Goal: Task Accomplishment & Management: Use online tool/utility

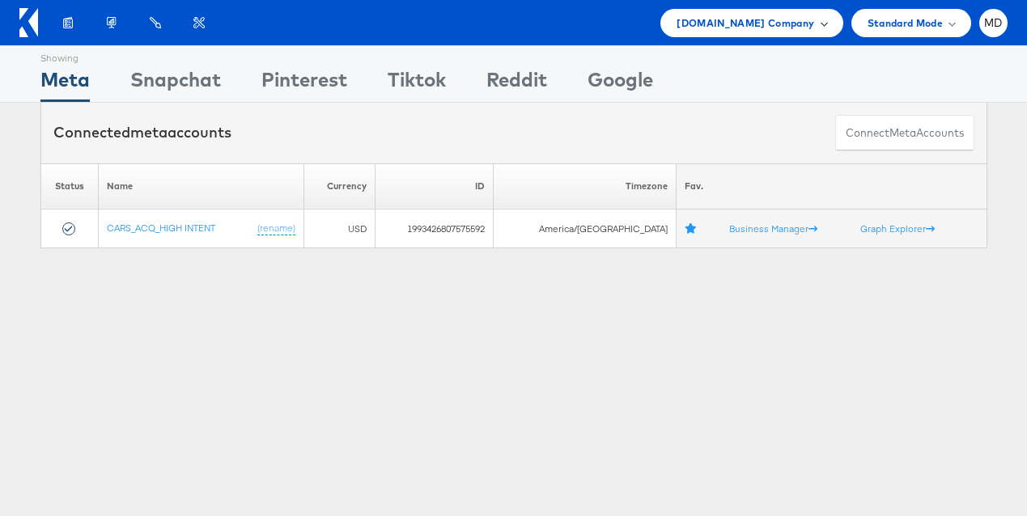
click at [757, 21] on span "Cars.com Company" at bounding box center [745, 23] width 138 height 17
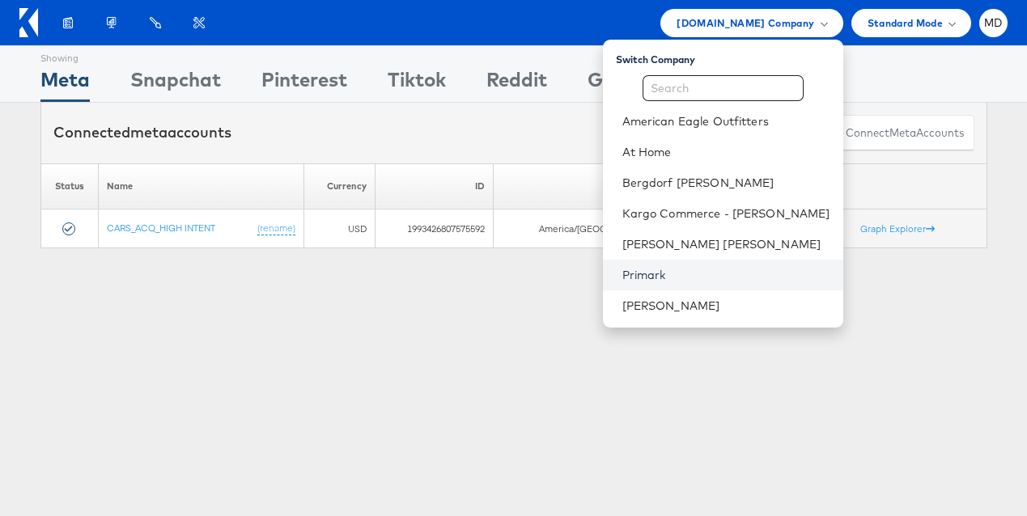
click at [685, 272] on link "Primark" at bounding box center [726, 275] width 208 height 16
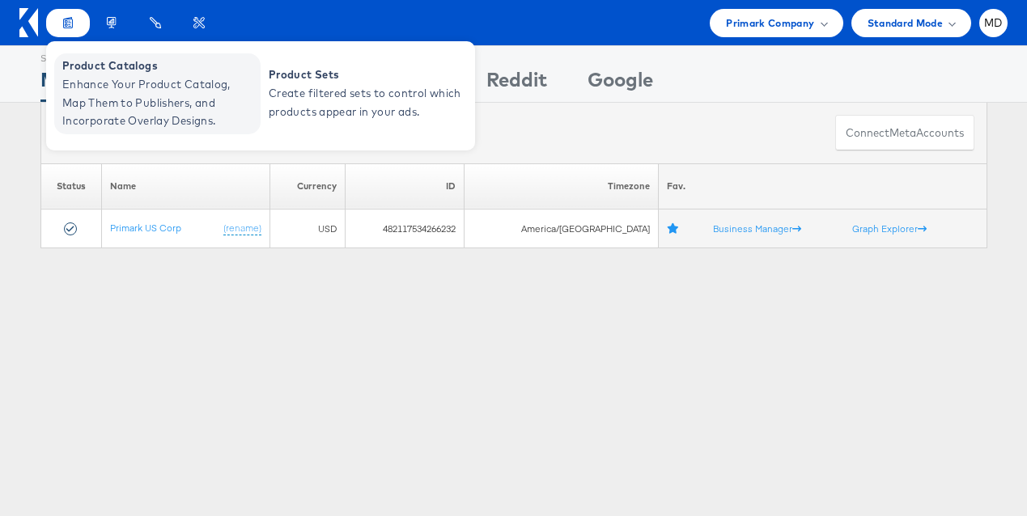
click at [117, 87] on span "Enhance Your Product Catalog, Map Them to Publishers, and Incorporate Overlay D…" at bounding box center [159, 102] width 194 height 55
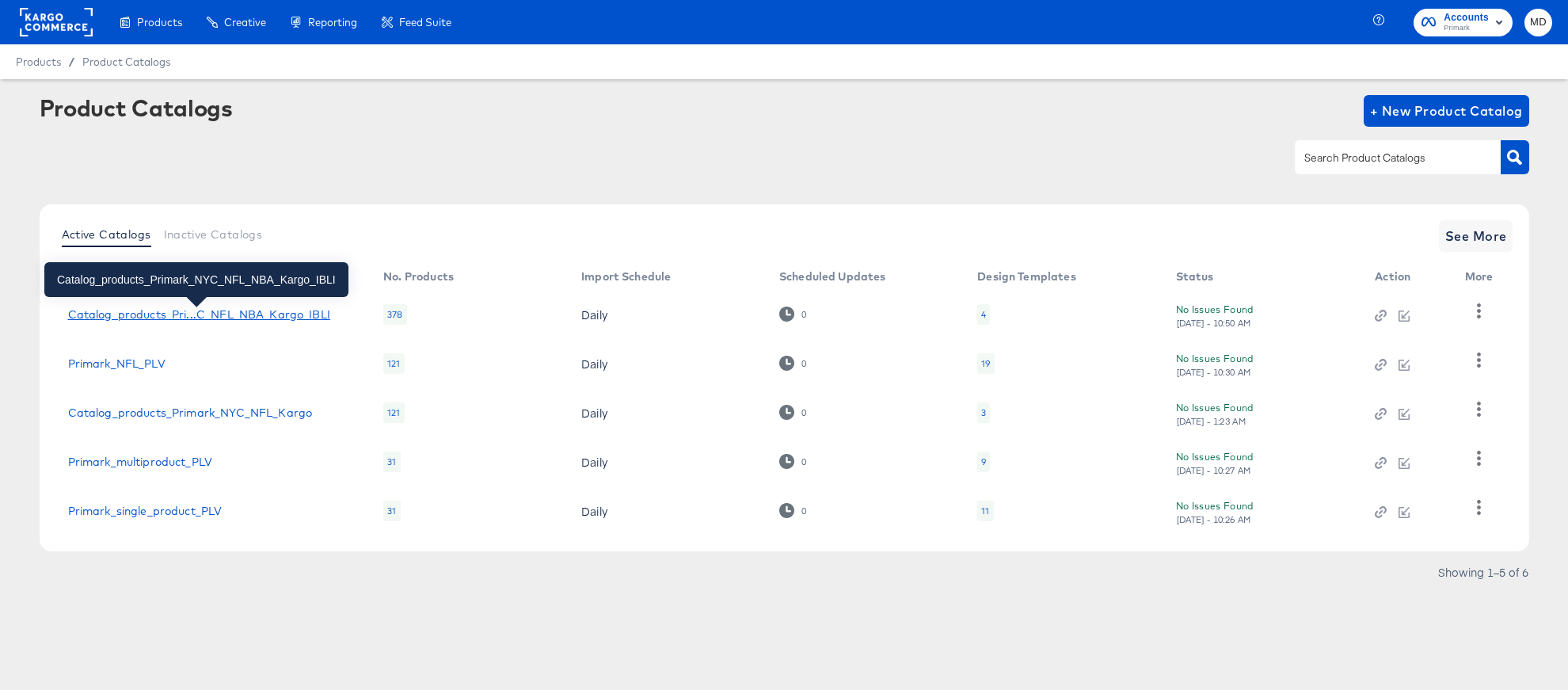
click at [172, 317] on div "Catalog_products_Pri...C_NFL_NBA_Kargo_IBLI" at bounding box center [200, 314] width 262 height 13
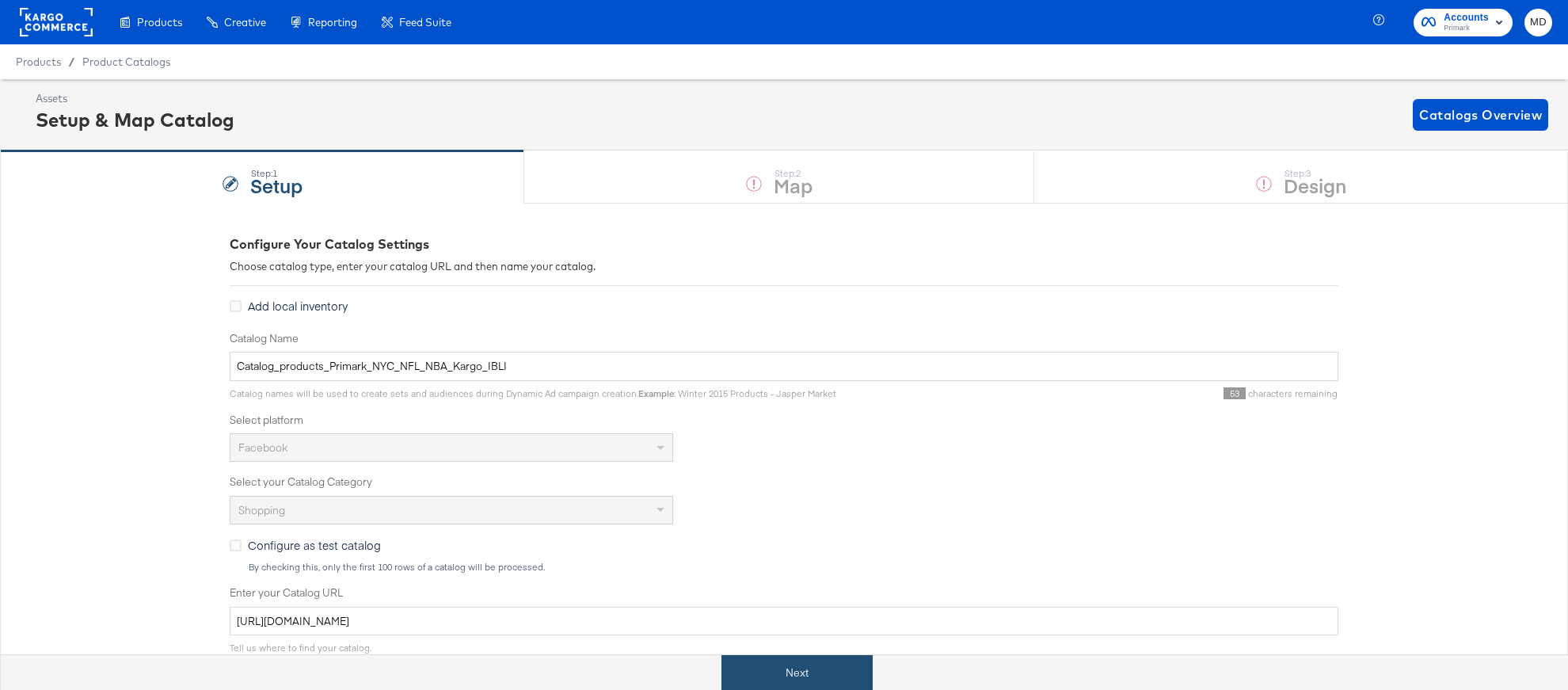
click at [788, 670] on button "Next" at bounding box center [797, 672] width 152 height 35
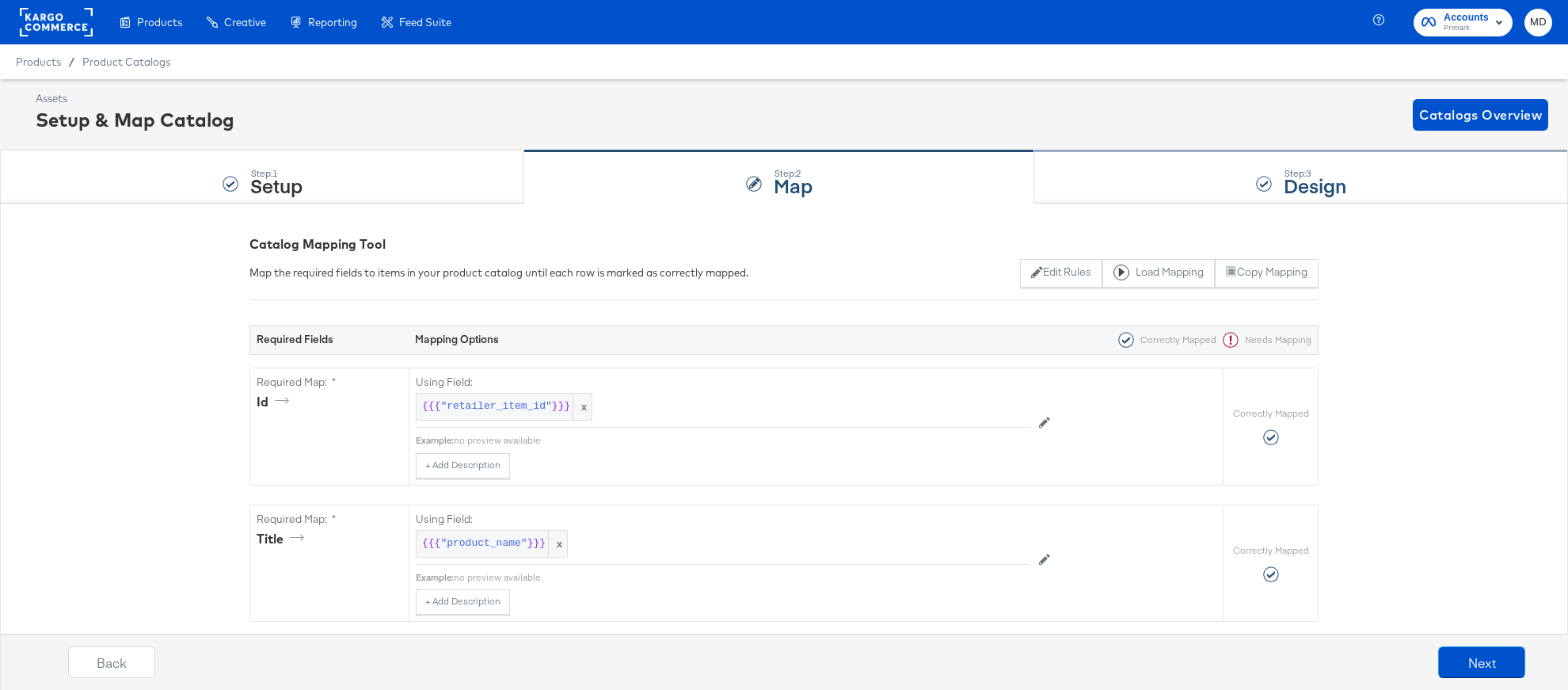
click at [1187, 196] on div "Step: 3 Design" at bounding box center [1301, 177] width 533 height 52
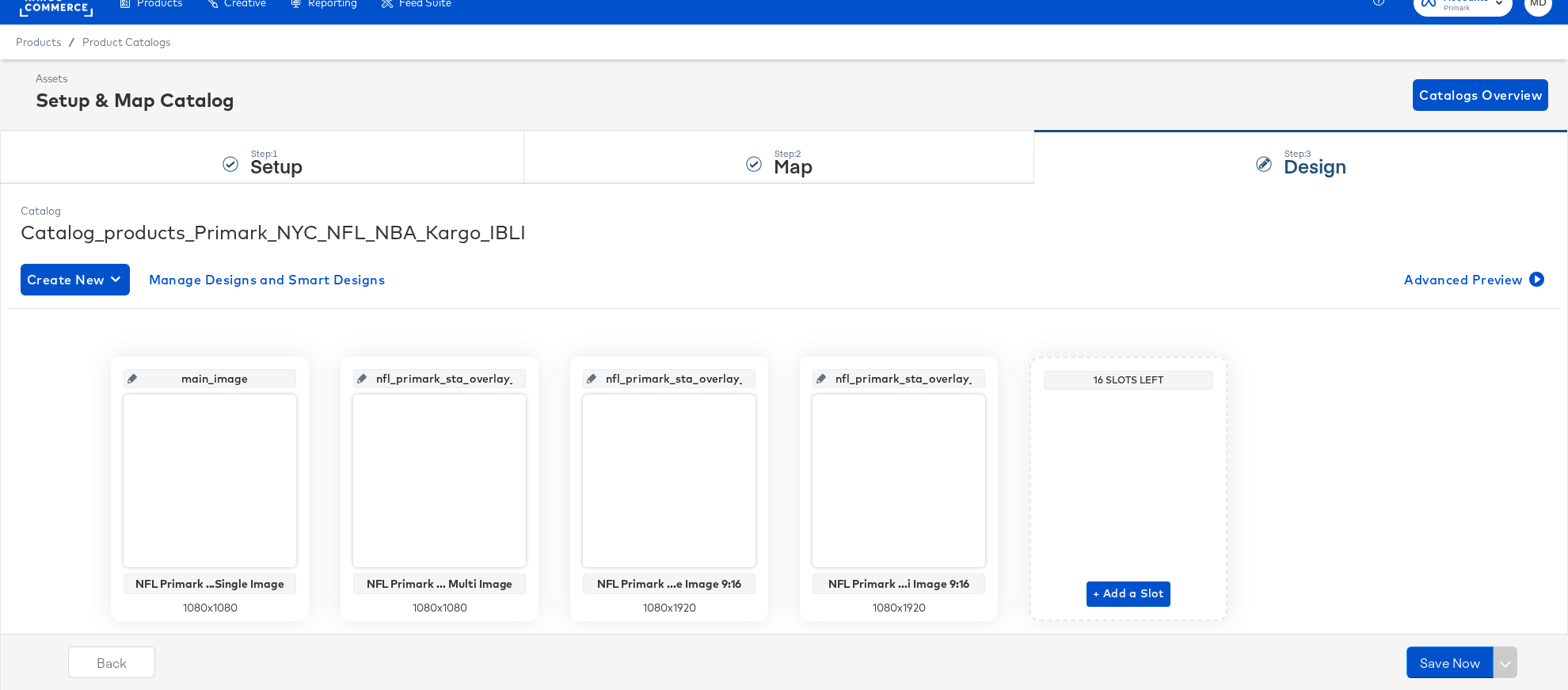
scroll to position [23, 0]
